Goal: Task Accomplishment & Management: Manage account settings

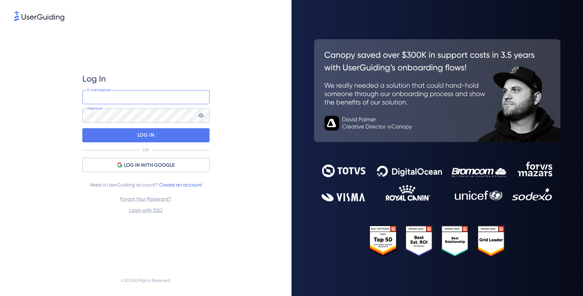
click at [144, 99] on input "email" at bounding box center [145, 97] width 127 height 14
click at [0, 296] on com-1password-button at bounding box center [0, 296] width 0 height 0
type input "[EMAIL_ADDRESS][DOMAIN_NAME]"
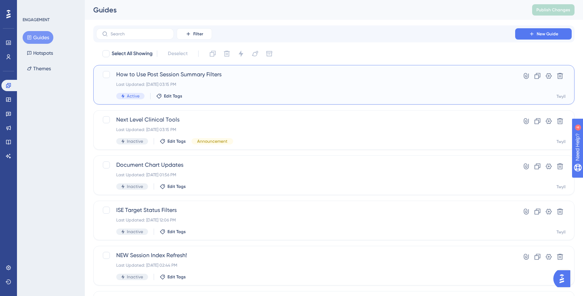
click at [121, 93] on div "How to Use Post Session Summary Filters Last Updated: [DATE] 03:15 PM Active Ed…" at bounding box center [305, 84] width 379 height 29
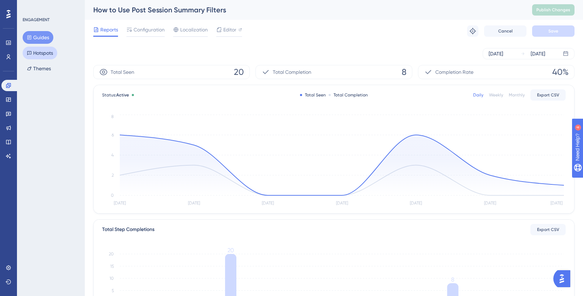
click at [41, 54] on button "Hotspots" at bounding box center [40, 53] width 35 height 13
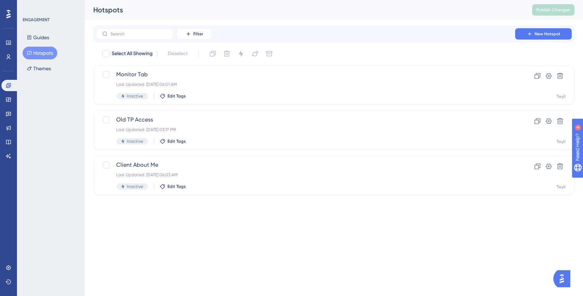
click at [11, 14] on div at bounding box center [8, 13] width 11 height 11
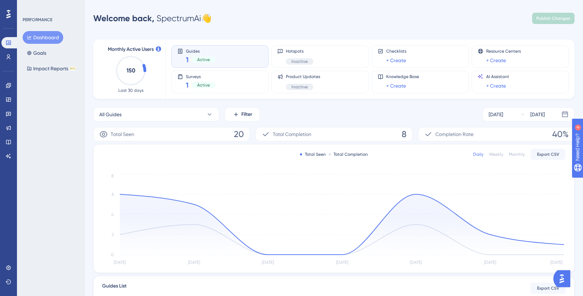
click at [192, 61] on div "Active" at bounding box center [204, 60] width 24 height 6
click at [209, 56] on div "1 Active" at bounding box center [201, 60] width 30 height 10
click at [5, 58] on link at bounding box center [8, 56] width 14 height 11
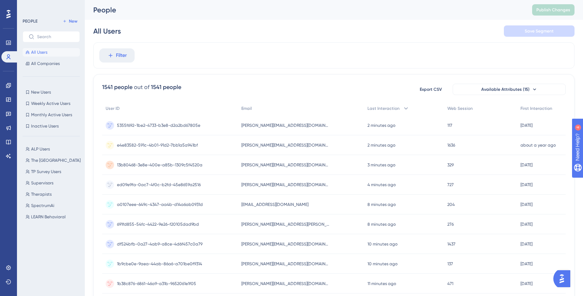
click at [10, 14] on icon at bounding box center [8, 14] width 4 height 8
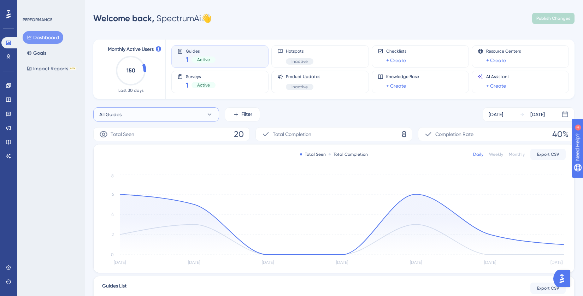
click at [105, 115] on span "All Guides" at bounding box center [110, 114] width 22 height 8
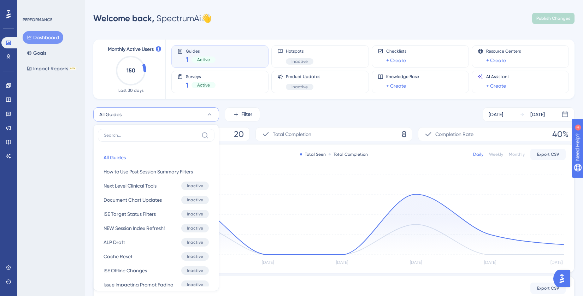
scroll to position [60, 0]
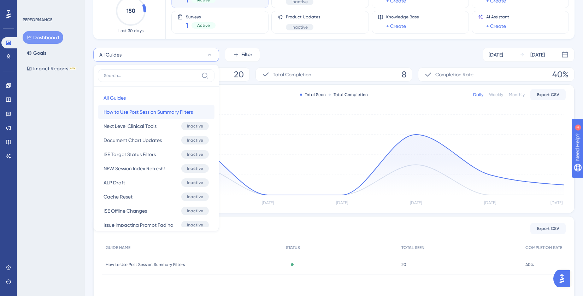
click at [161, 113] on span "How to Use Post Session Summary Filters" at bounding box center [148, 112] width 89 height 8
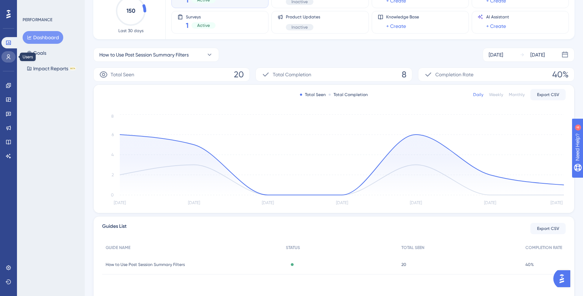
click at [6, 54] on icon at bounding box center [9, 57] width 6 height 6
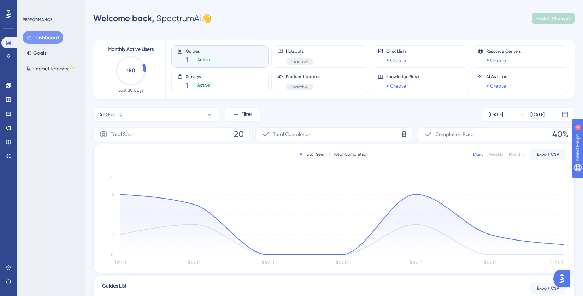
scroll to position [60, 0]
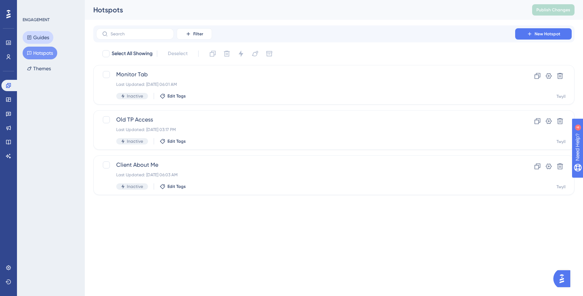
click at [36, 38] on button "Guides" at bounding box center [38, 37] width 31 height 13
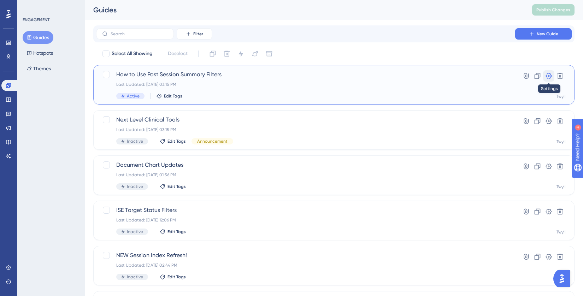
click at [552, 77] on icon at bounding box center [548, 75] width 7 height 7
click at [127, 95] on div "Active" at bounding box center [130, 96] width 28 height 6
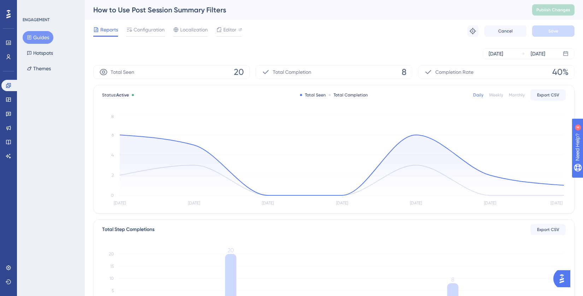
click at [149, 25] on div "Reports Configuration Localization Editor Troubleshoot Cancel Save" at bounding box center [333, 31] width 481 height 23
click at [149, 31] on span "Configuration" at bounding box center [149, 29] width 31 height 8
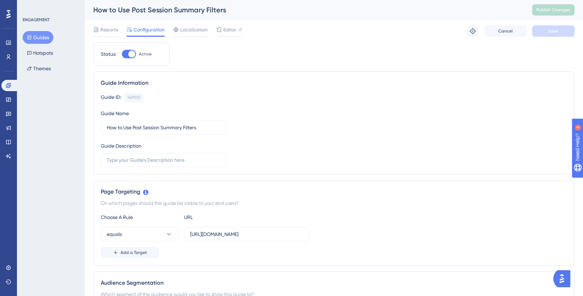
click at [126, 55] on div at bounding box center [129, 54] width 14 height 8
click at [122, 54] on input "Active" at bounding box center [122, 54] width 0 height 0
checkbox input "false"
click at [567, 29] on button "Save" at bounding box center [553, 30] width 42 height 11
click at [105, 30] on span "Reports" at bounding box center [109, 29] width 18 height 8
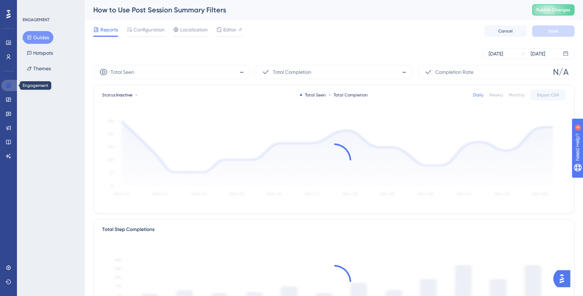
click at [8, 86] on icon at bounding box center [9, 86] width 6 height 6
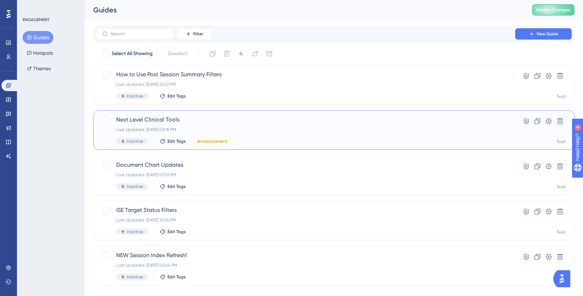
click at [124, 121] on span "Next Level Clinical Tools" at bounding box center [305, 120] width 379 height 8
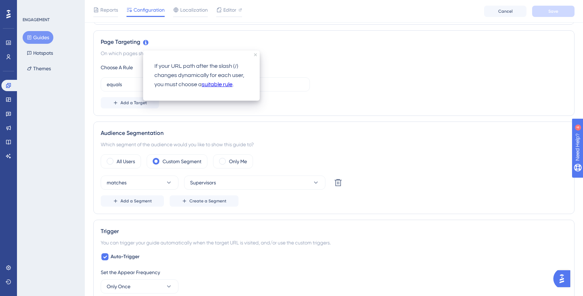
scroll to position [159, 0]
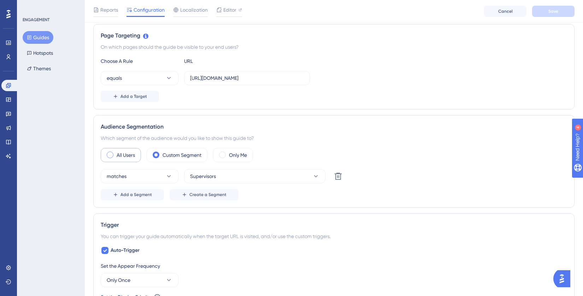
click at [109, 153] on span at bounding box center [110, 155] width 7 height 7
click at [116, 153] on input "radio" at bounding box center [116, 153] width 0 height 0
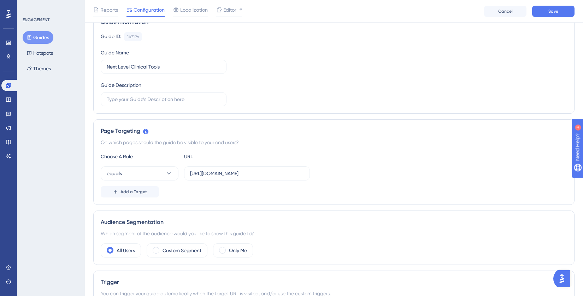
scroll to position [0, 0]
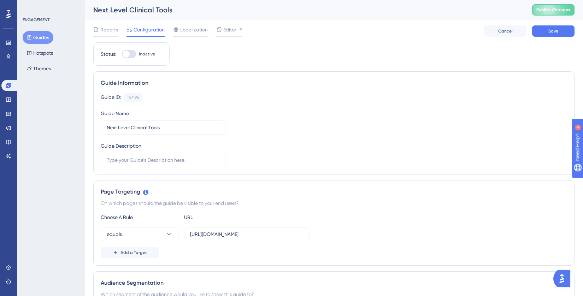
click at [133, 53] on div at bounding box center [129, 54] width 14 height 8
click at [122, 54] on input "Inactive" at bounding box center [122, 54] width 0 height 0
checkbox input "true"
click at [549, 35] on button "Save" at bounding box center [553, 30] width 42 height 11
